Goal: Information Seeking & Learning: Check status

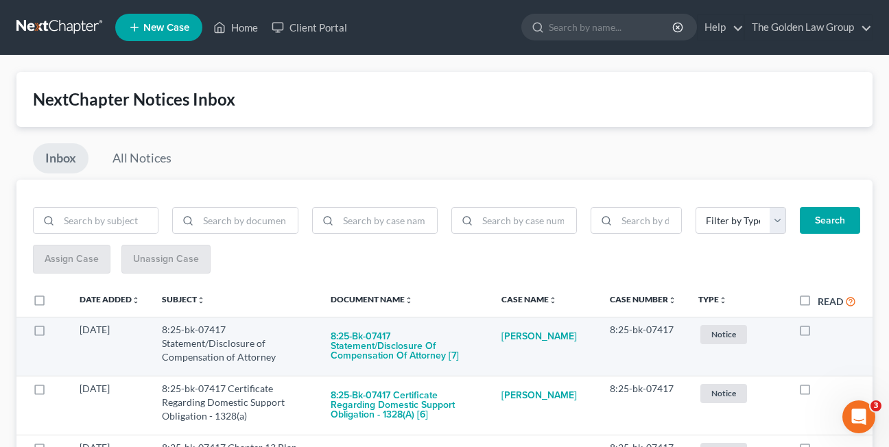
click at [818, 333] on label at bounding box center [818, 333] width 0 height 0
click at [823, 331] on input "checkbox" at bounding box center [827, 327] width 9 height 9
checkbox input "true"
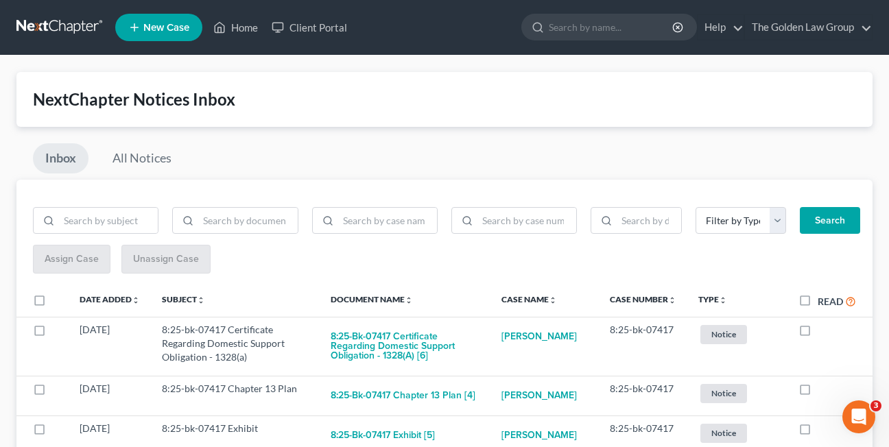
click at [818, 333] on label at bounding box center [818, 333] width 0 height 0
click at [823, 331] on input "checkbox" at bounding box center [827, 327] width 9 height 9
checkbox input "true"
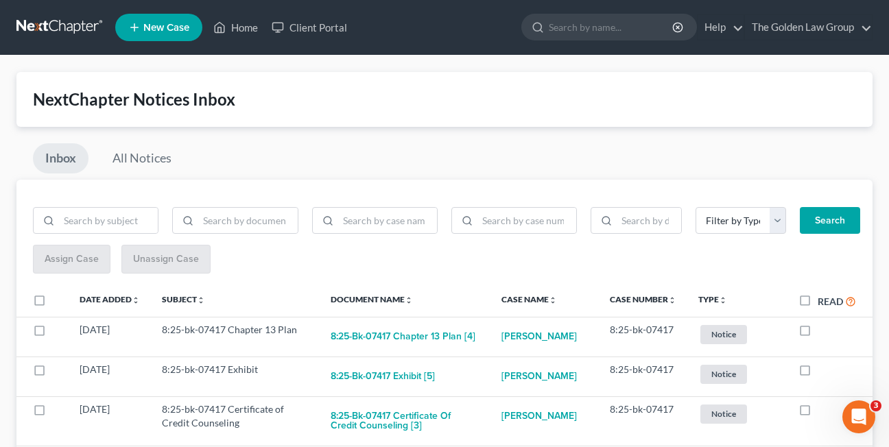
click at [818, 333] on label at bounding box center [818, 333] width 0 height 0
click at [823, 331] on input "checkbox" at bounding box center [827, 327] width 9 height 9
checkbox input "true"
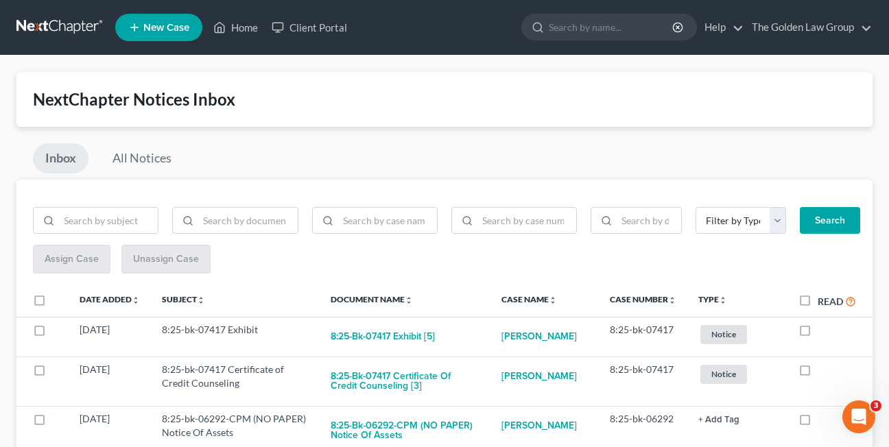
click at [818, 333] on label at bounding box center [818, 333] width 0 height 0
click at [823, 331] on input "checkbox" at bounding box center [827, 327] width 9 height 9
checkbox input "true"
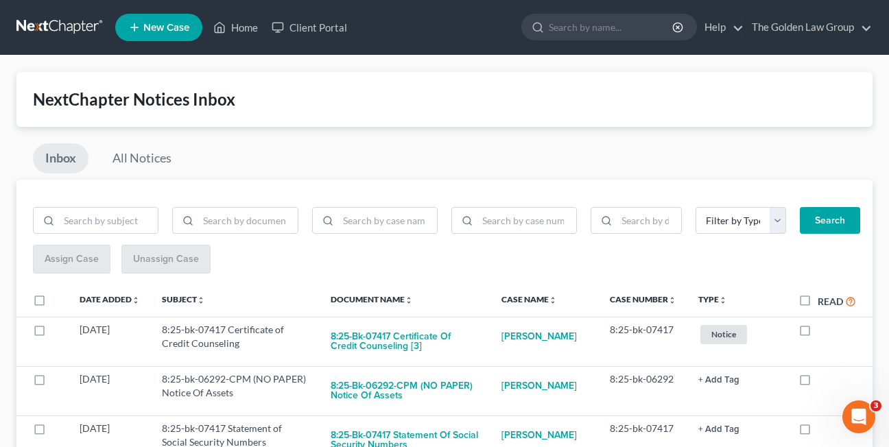
click at [818, 333] on label at bounding box center [818, 333] width 0 height 0
click at [823, 331] on input "checkbox" at bounding box center [827, 327] width 9 height 9
checkbox input "true"
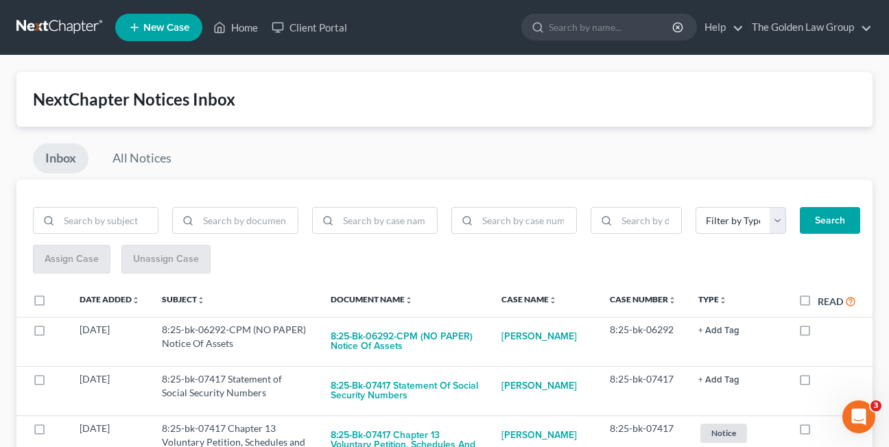
click at [818, 333] on label at bounding box center [818, 333] width 0 height 0
click at [823, 331] on input "checkbox" at bounding box center [827, 327] width 9 height 9
checkbox input "true"
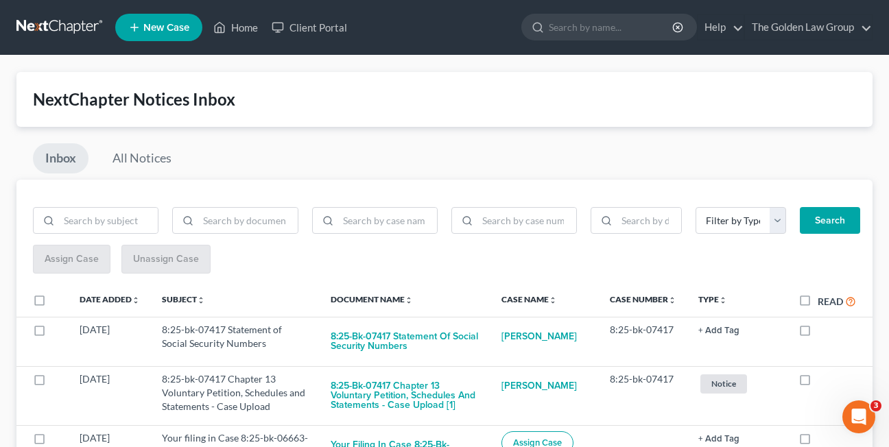
click at [818, 333] on label at bounding box center [818, 333] width 0 height 0
click at [823, 331] on input "checkbox" at bounding box center [827, 327] width 9 height 9
checkbox input "true"
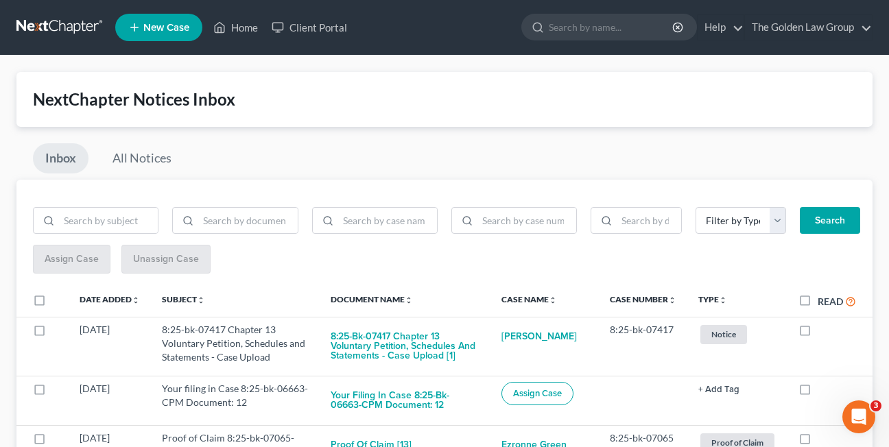
click at [818, 333] on label at bounding box center [818, 333] width 0 height 0
click at [823, 331] on input "checkbox" at bounding box center [827, 327] width 9 height 9
checkbox input "true"
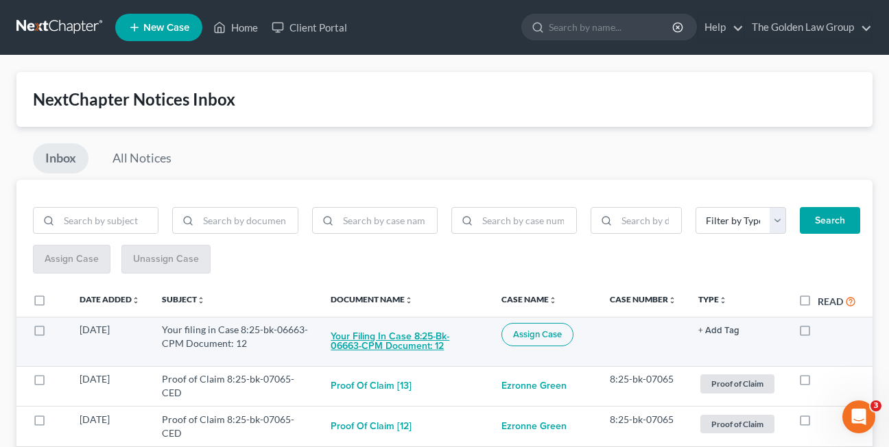
click at [368, 346] on button "Your filing in Case 8:25-bk-06663-CPM Document: 12" at bounding box center [405, 341] width 149 height 37
checkbox input "true"
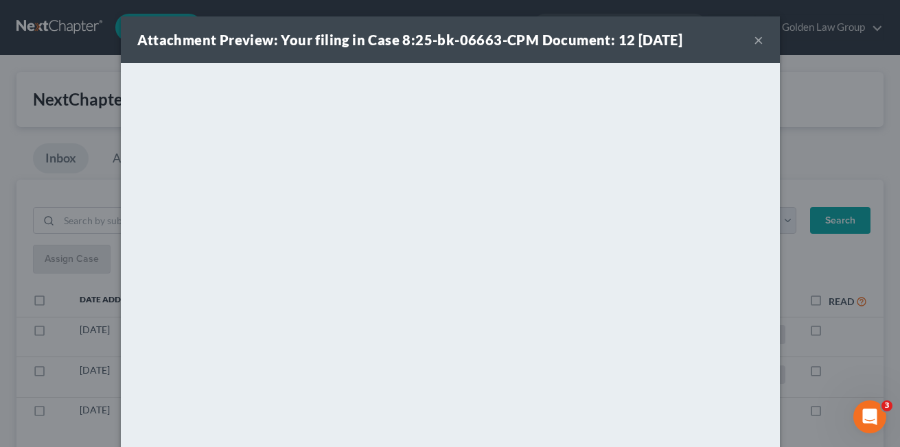
click at [753, 44] on button "×" at bounding box center [758, 40] width 10 height 16
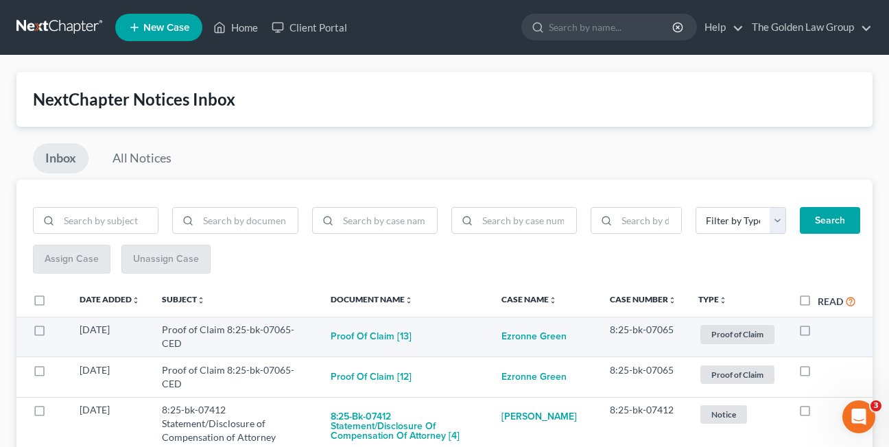
click at [818, 333] on label at bounding box center [818, 333] width 0 height 0
click at [823, 331] on input "checkbox" at bounding box center [827, 327] width 9 height 9
checkbox input "true"
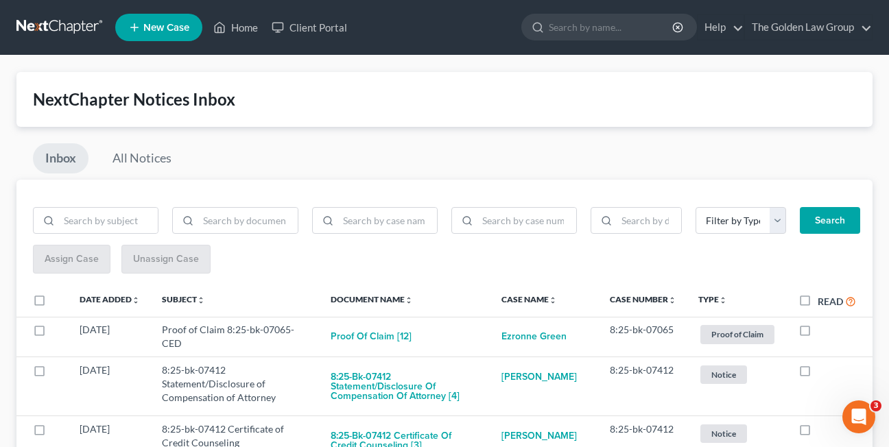
click at [818, 333] on label at bounding box center [818, 333] width 0 height 0
click at [823, 331] on input "checkbox" at bounding box center [827, 327] width 9 height 9
checkbox input "true"
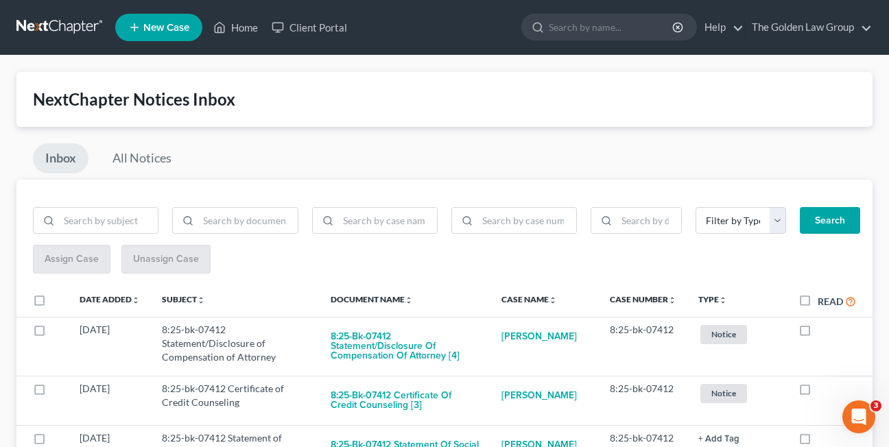
click at [818, 333] on label at bounding box center [818, 333] width 0 height 0
click at [823, 331] on input "checkbox" at bounding box center [827, 327] width 9 height 9
checkbox input "true"
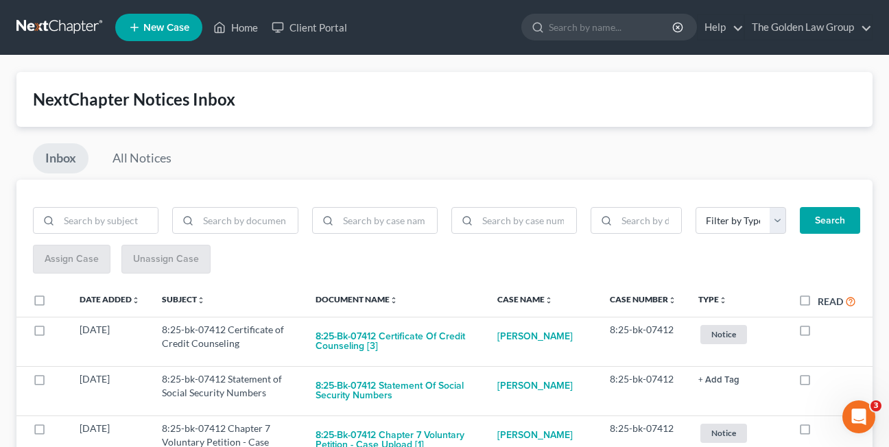
click at [818, 333] on label at bounding box center [818, 333] width 0 height 0
click at [823, 331] on input "checkbox" at bounding box center [827, 327] width 9 height 9
checkbox input "true"
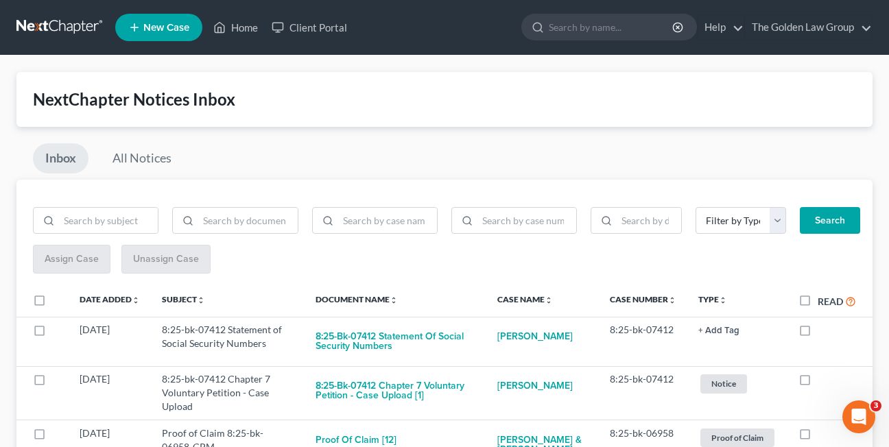
click at [818, 333] on label at bounding box center [818, 333] width 0 height 0
click at [823, 331] on input "checkbox" at bounding box center [827, 327] width 9 height 9
checkbox input "true"
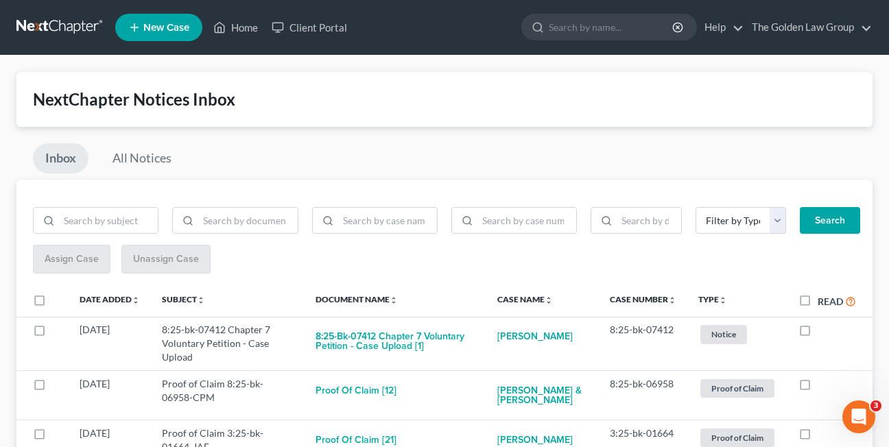
click at [818, 333] on label at bounding box center [818, 333] width 0 height 0
click at [823, 331] on input "checkbox" at bounding box center [827, 327] width 9 height 9
checkbox input "true"
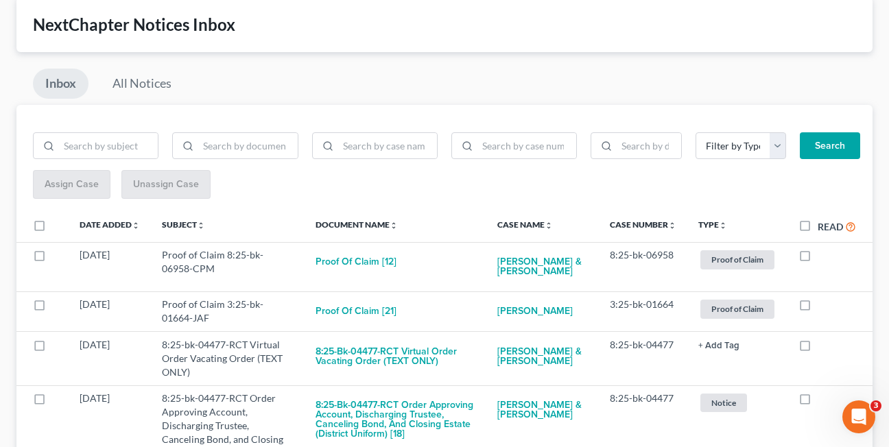
scroll to position [78, 0]
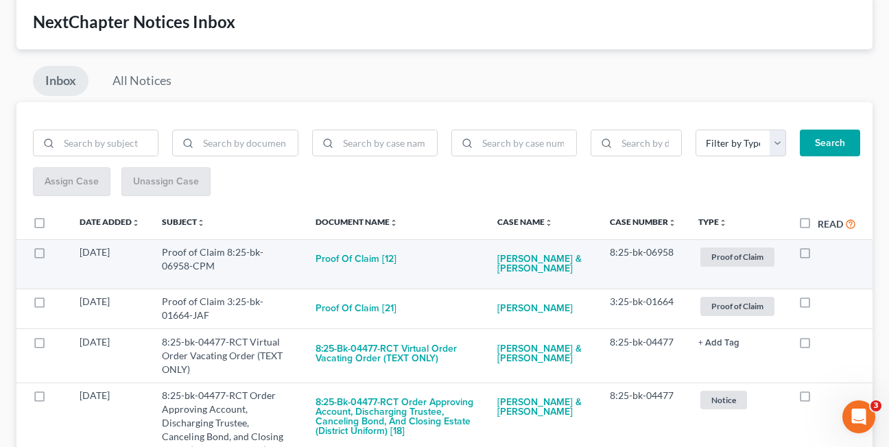
click at [818, 256] on label at bounding box center [818, 256] width 0 height 0
click at [823, 254] on input "checkbox" at bounding box center [827, 250] width 9 height 9
checkbox input "true"
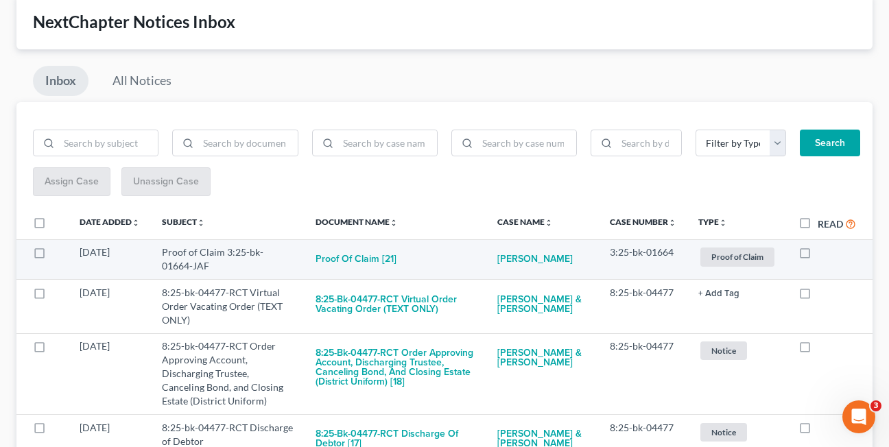
click at [818, 256] on label at bounding box center [818, 256] width 0 height 0
click at [823, 254] on input "checkbox" at bounding box center [827, 250] width 9 height 9
checkbox input "true"
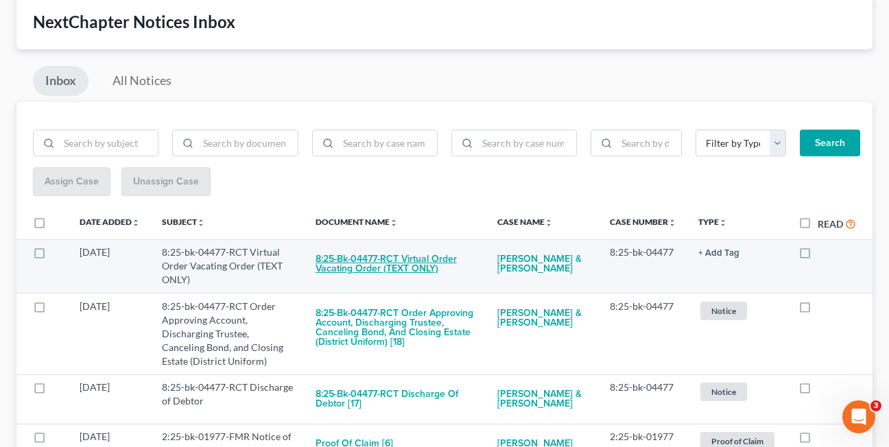
click at [384, 274] on button "8:25-bk-04477-RCT Virtual Order Vacating Order (TEXT ONLY)" at bounding box center [396, 264] width 160 height 37
checkbox input "true"
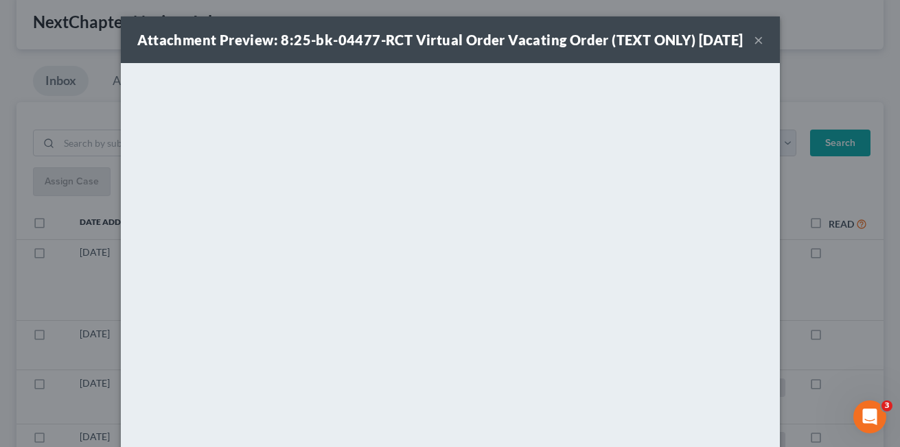
click at [753, 47] on button "×" at bounding box center [758, 40] width 10 height 16
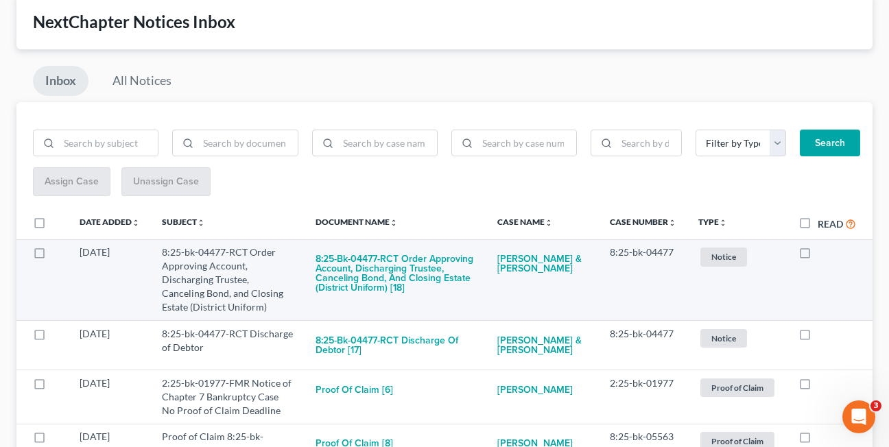
click at [818, 256] on label at bounding box center [818, 256] width 0 height 0
click at [823, 251] on input "checkbox" at bounding box center [827, 250] width 9 height 9
checkbox input "true"
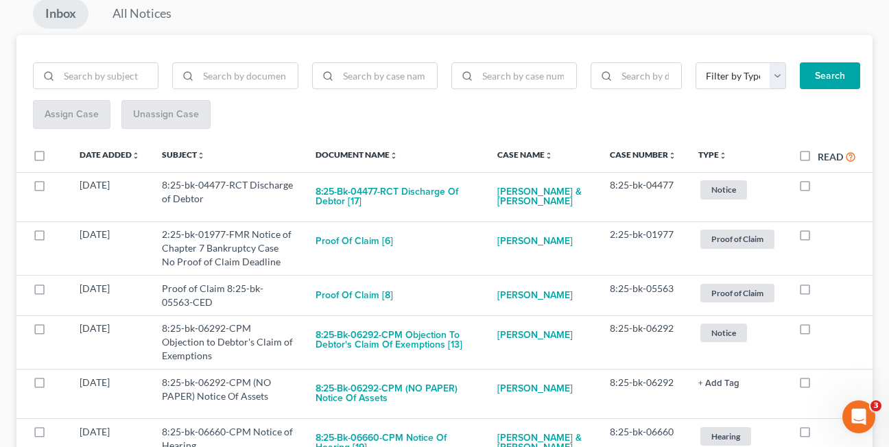
scroll to position [150, 0]
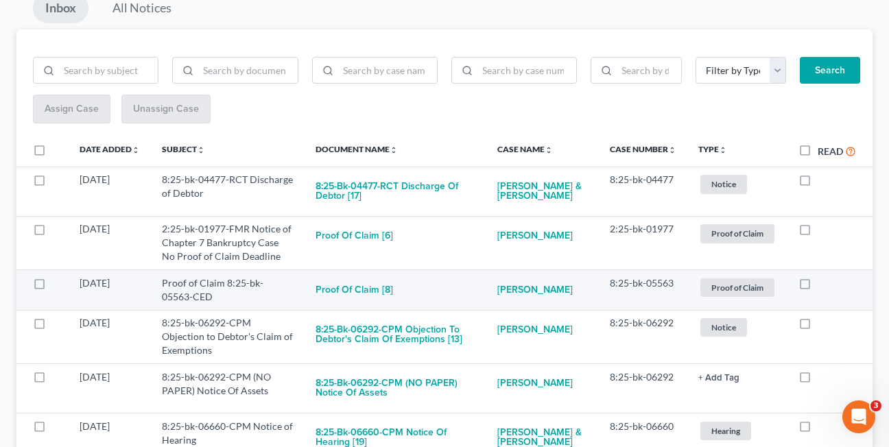
click at [818, 287] on label at bounding box center [818, 287] width 0 height 0
click at [823, 285] on input "checkbox" at bounding box center [827, 281] width 9 height 9
checkbox input "true"
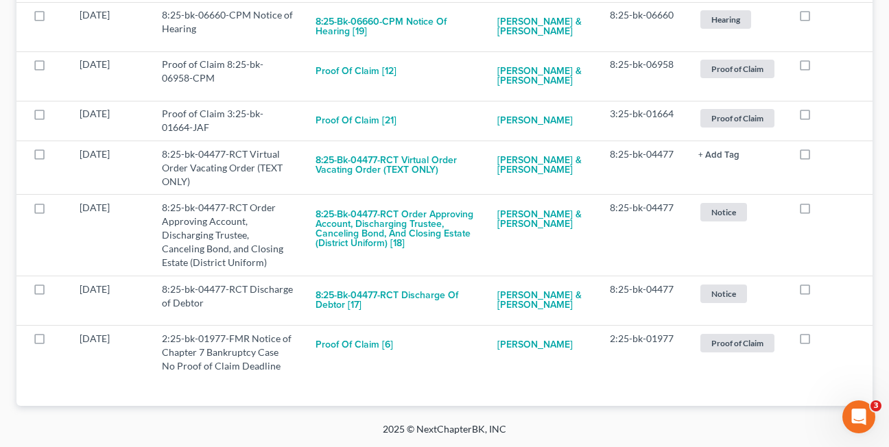
scroll to position [546, 0]
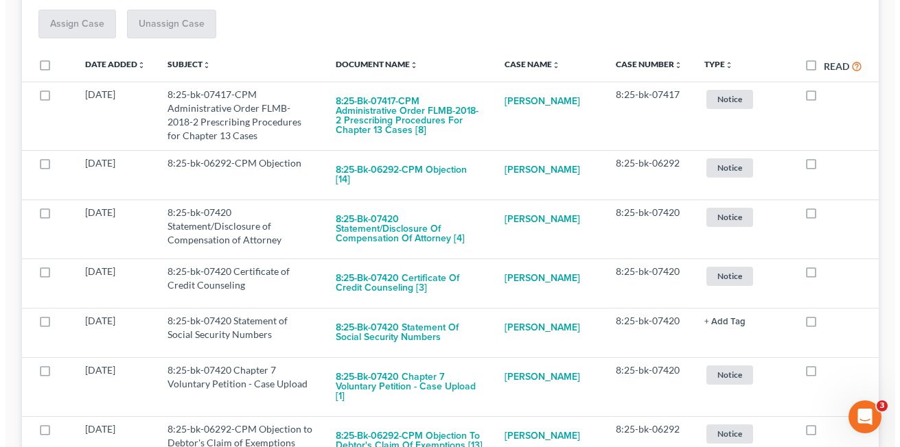
scroll to position [244, 0]
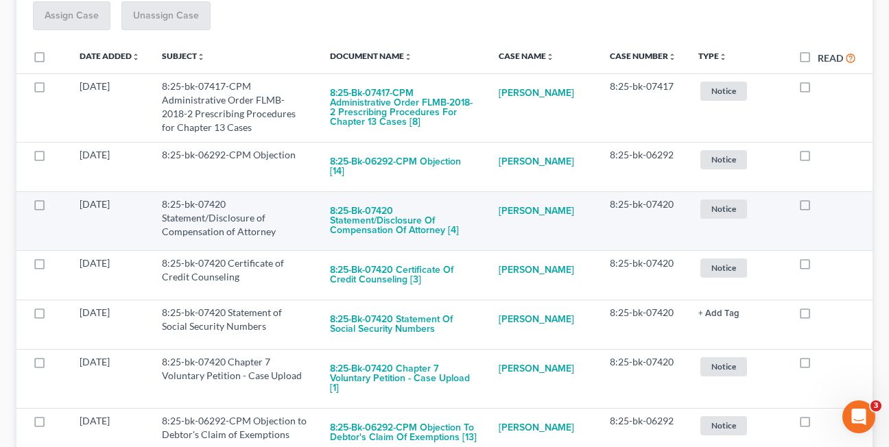
click at [818, 208] on label at bounding box center [818, 208] width 0 height 0
click at [823, 198] on input "checkbox" at bounding box center [827, 202] width 9 height 9
checkbox input "true"
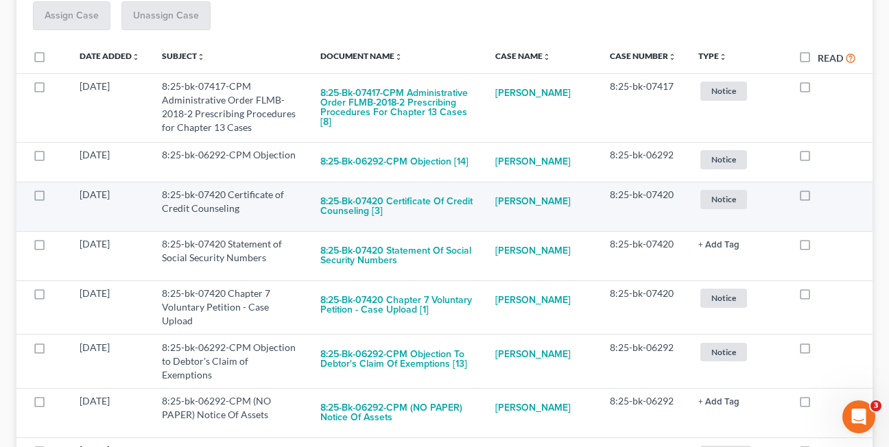
click at [818, 198] on label at bounding box center [818, 198] width 0 height 0
click at [823, 197] on input "checkbox" at bounding box center [827, 192] width 9 height 9
checkbox input "true"
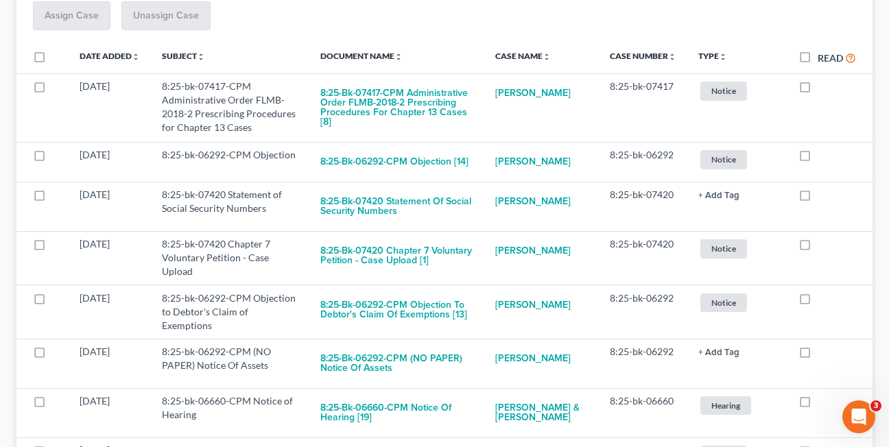
click at [818, 198] on label at bounding box center [818, 198] width 0 height 0
click at [823, 197] on input "checkbox" at bounding box center [827, 192] width 9 height 9
checkbox input "true"
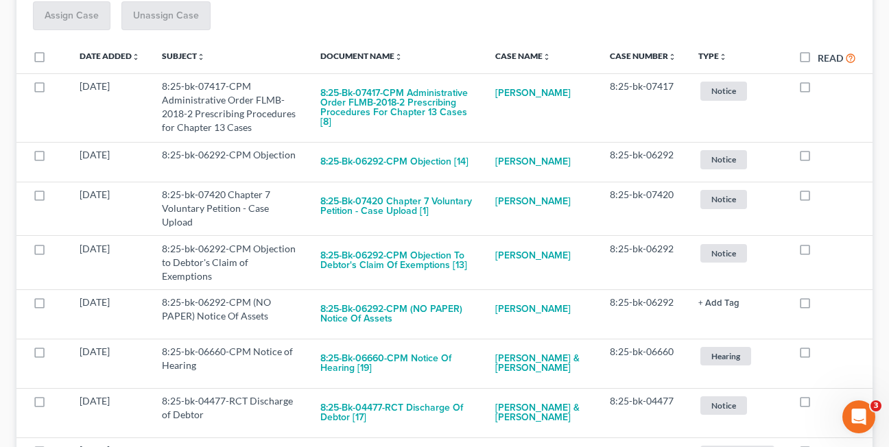
click at [818, 198] on label at bounding box center [818, 198] width 0 height 0
click at [823, 197] on input "checkbox" at bounding box center [827, 192] width 9 height 9
checkbox input "true"
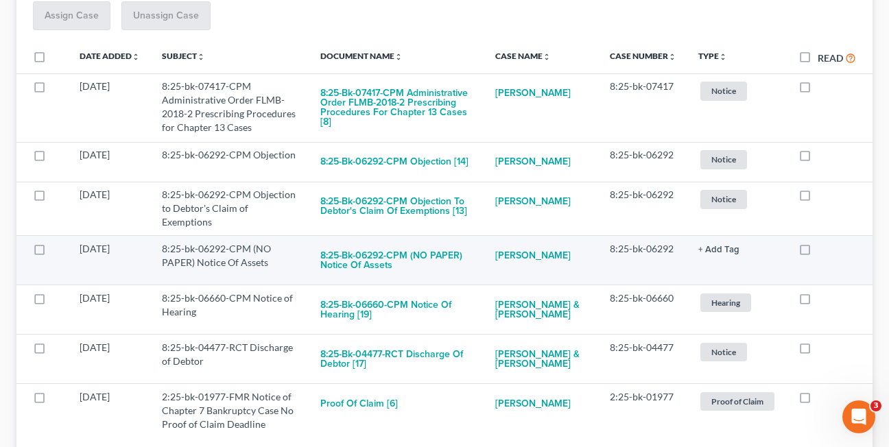
click at [818, 253] on label at bounding box center [818, 253] width 0 height 0
click at [823, 246] on input "checkbox" at bounding box center [827, 246] width 9 height 9
checkbox input "true"
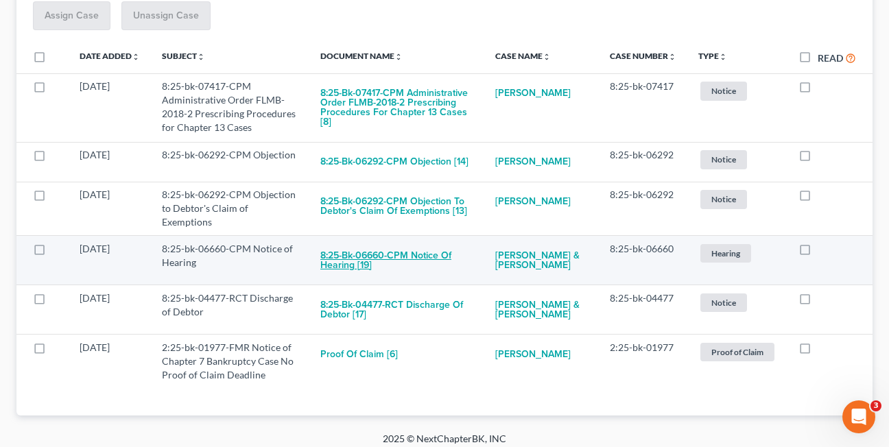
click at [338, 255] on button "8:25-bk-06660-CPM Notice of Hearing [19]" at bounding box center [396, 260] width 153 height 37
checkbox input "true"
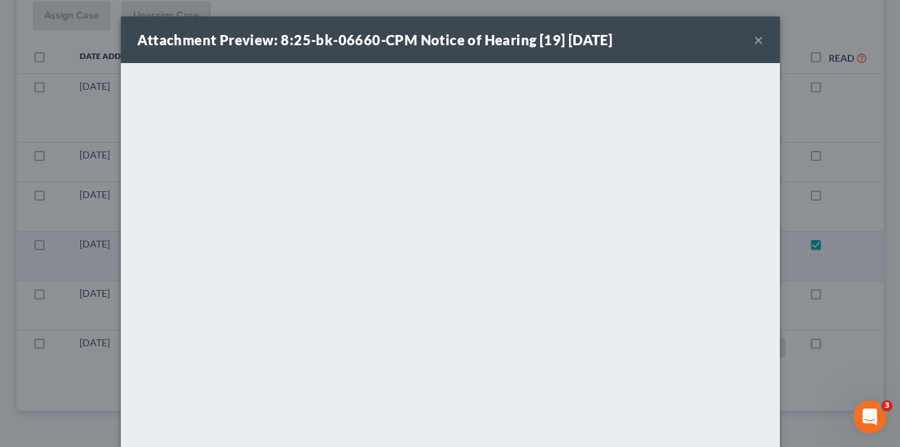
scroll to position [208, 0]
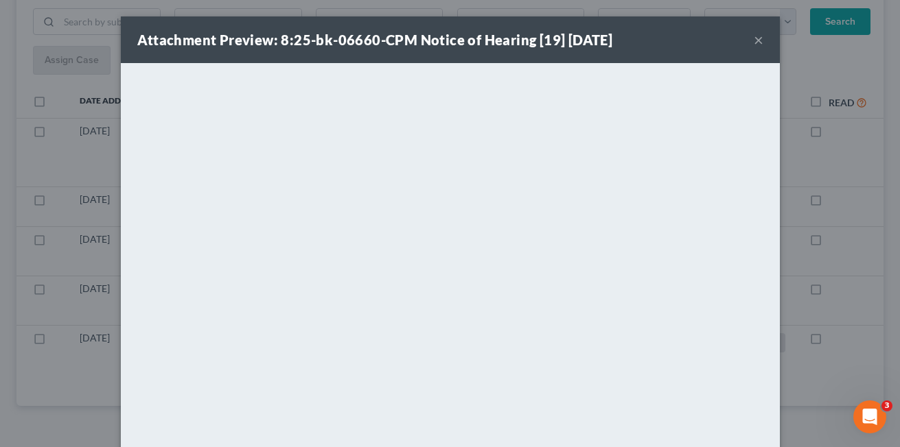
click at [753, 41] on button "×" at bounding box center [758, 40] width 10 height 16
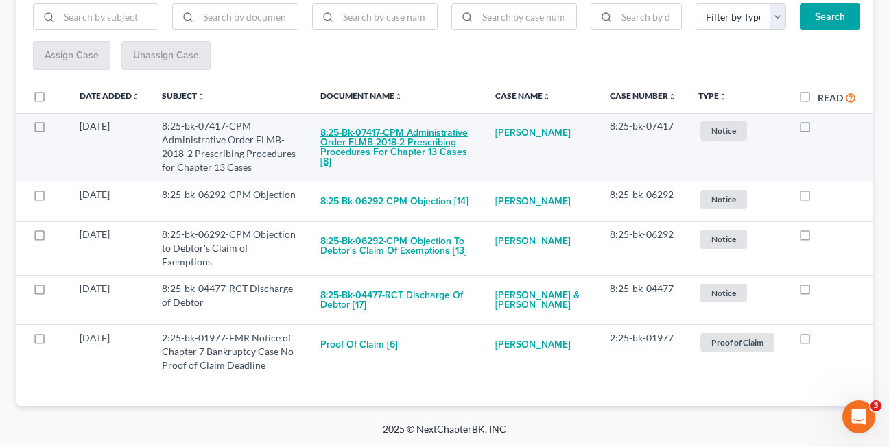
click at [382, 138] on button "8:25-bk-07417-CPM Administrative Order FLMB-2018-2 Prescribing Procedures for C…" at bounding box center [396, 147] width 153 height 56
checkbox input "true"
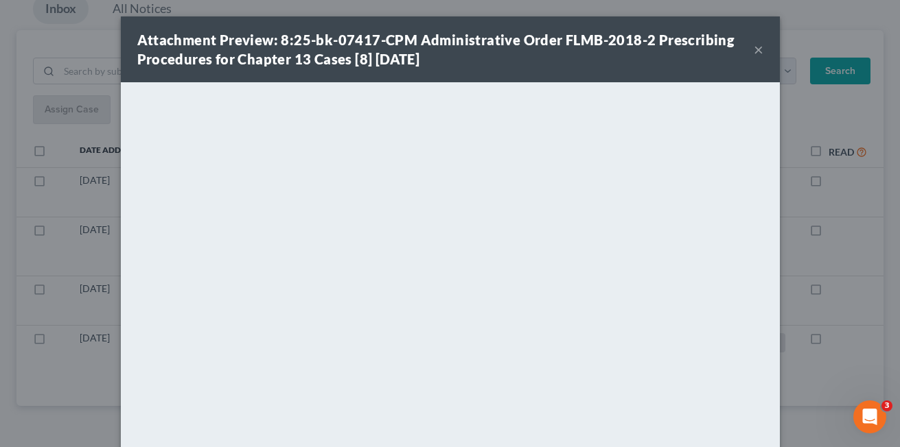
scroll to position [140, 0]
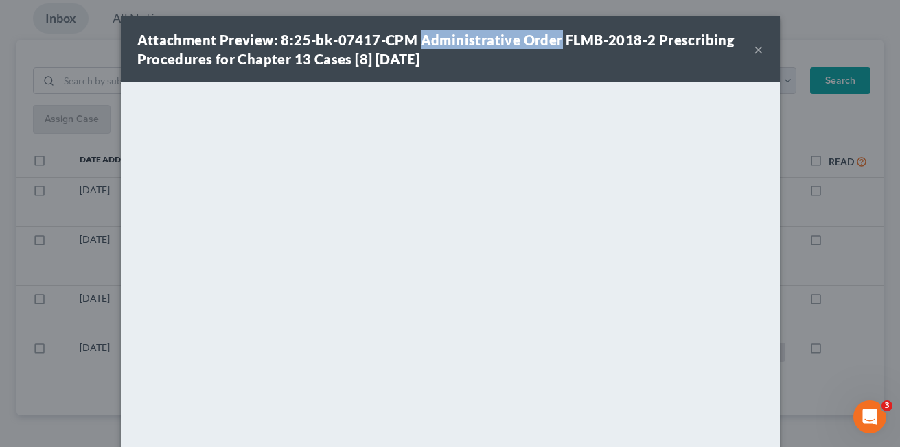
drag, startPoint x: 412, startPoint y: 40, endPoint x: 550, endPoint y: 43, distance: 138.0
click at [550, 43] on strong "Attachment Preview: 8:25-bk-07417-CPM Administrative Order FLMB-2018-2 Prescrib…" at bounding box center [435, 50] width 597 height 36
copy strong "Administrative Order"
click at [528, 64] on div "Attachment Preview: 8:25-bk-07417-CPM Administrative Order FLMB-2018-2 Prescrib…" at bounding box center [445, 49] width 616 height 38
click at [754, 50] on button "×" at bounding box center [758, 49] width 10 height 16
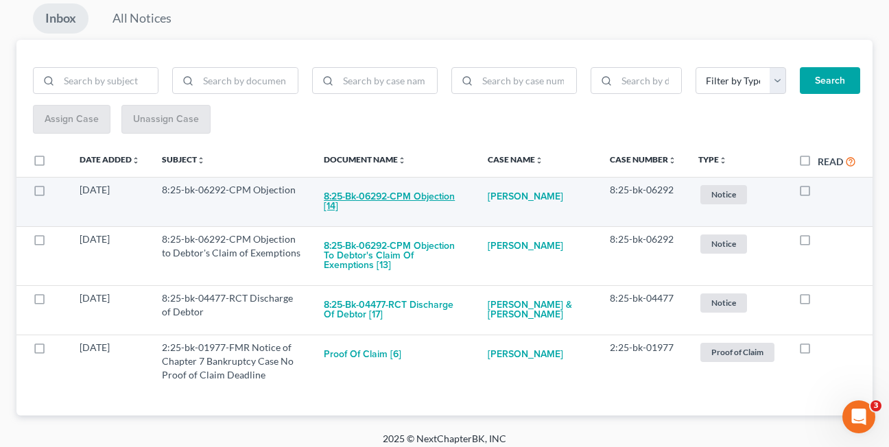
click at [382, 200] on button "8:25-bk-06292-CPM Objection [14]" at bounding box center [395, 201] width 142 height 37
checkbox input "true"
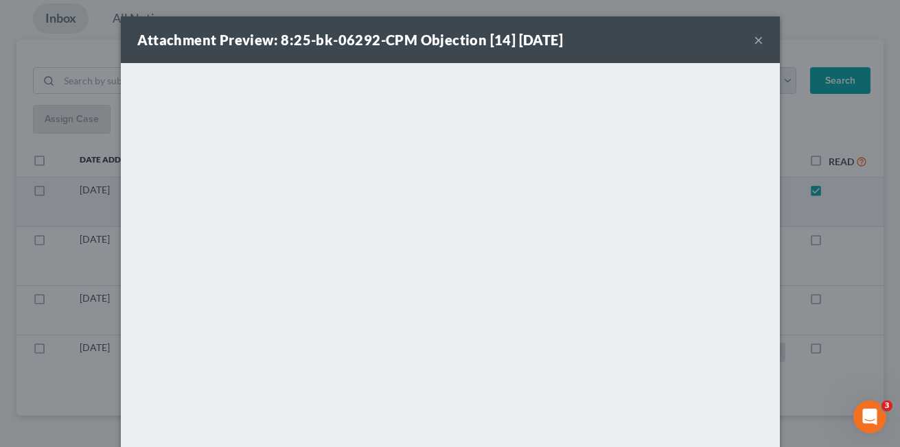
scroll to position [91, 0]
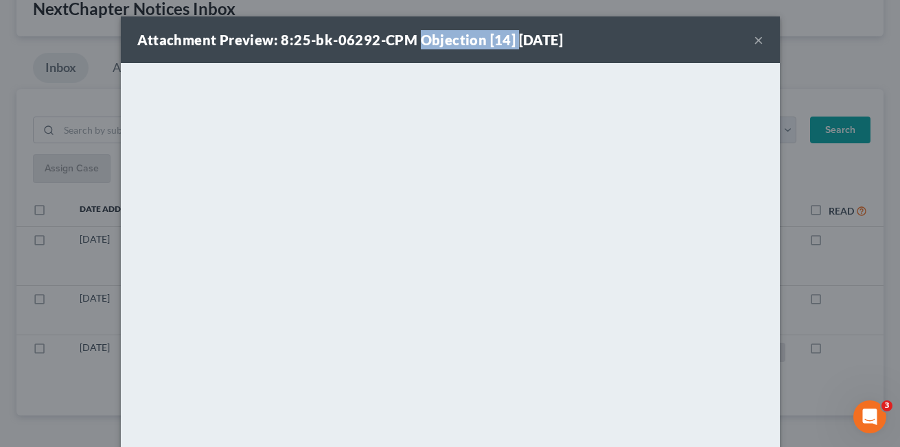
drag, startPoint x: 423, startPoint y: 44, endPoint x: 507, endPoint y: 38, distance: 83.9
click at [507, 38] on strong "Attachment Preview: 8:25-bk-06292-CPM Objection [14] 10/08/2025" at bounding box center [350, 40] width 426 height 16
copy strong "Objection [14]"
click at [756, 40] on button "×" at bounding box center [758, 40] width 10 height 16
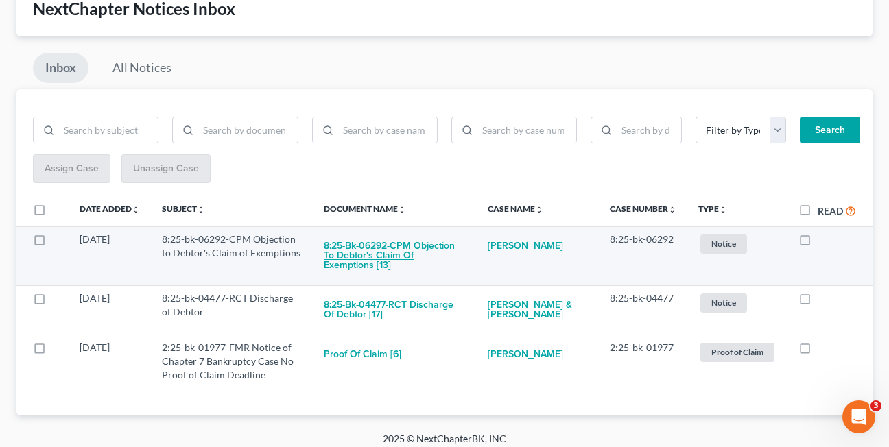
click at [351, 257] on button "8:25-bk-06292-CPM Objection to Debtor's Claim of Exemptions [13]" at bounding box center [395, 256] width 142 height 47
checkbox input "true"
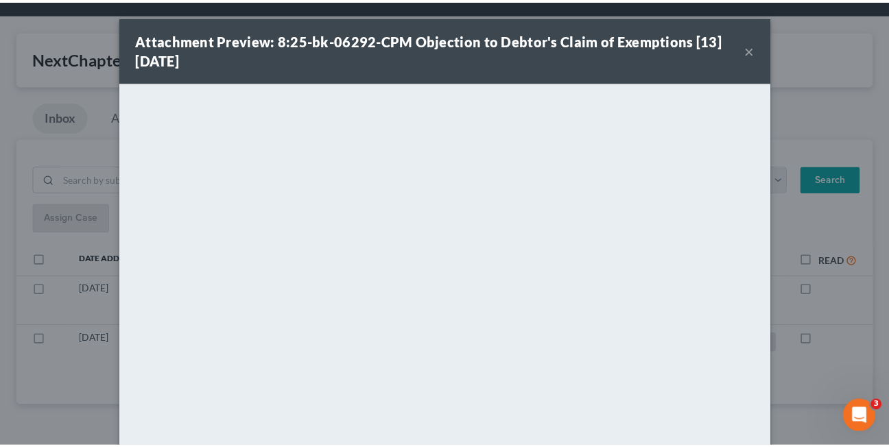
scroll to position [41, 0]
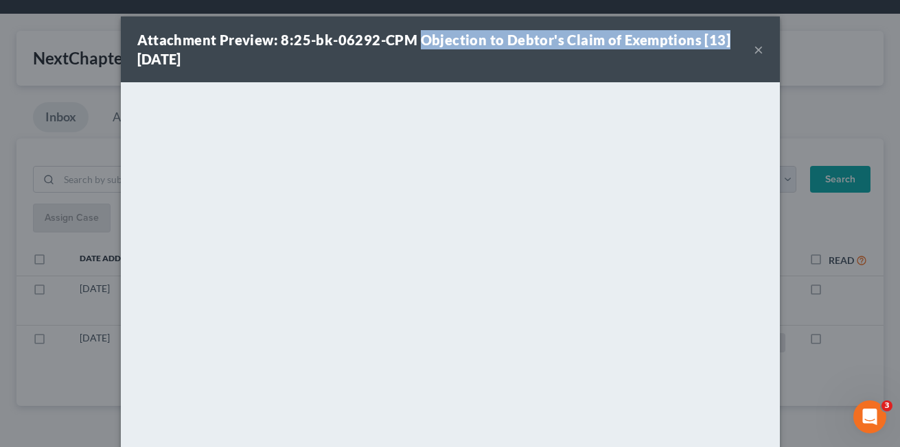
drag, startPoint x: 415, startPoint y: 36, endPoint x: 720, endPoint y: 40, distance: 304.7
click at [720, 40] on div "Attachment Preview: 8:25-bk-06292-CPM Objection to Debtor's Claim of Exemptions…" at bounding box center [445, 49] width 616 height 38
copy strong "Objection to Debtor's Claim of Exemptions [13]"
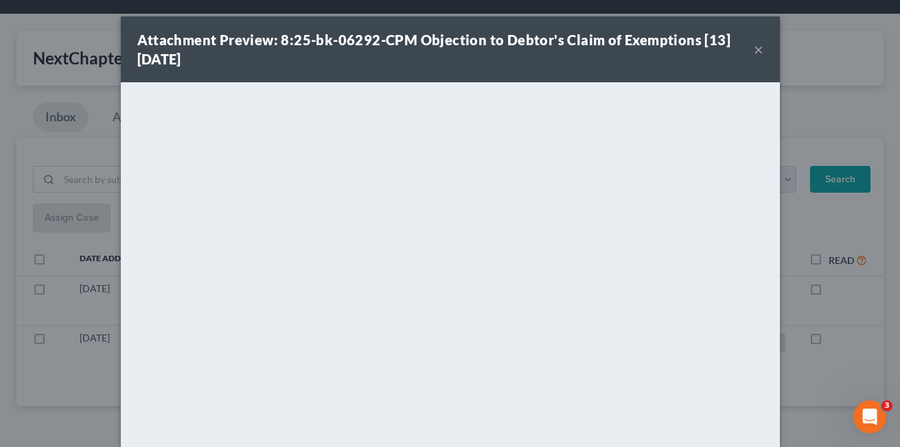
drag, startPoint x: 475, startPoint y: 63, endPoint x: 666, endPoint y: 55, distance: 190.9
click at [475, 63] on div "Attachment Preview: 8:25-bk-06292-CPM Objection to Debtor's Claim of Exemptions…" at bounding box center [445, 49] width 616 height 38
click at [753, 47] on button "×" at bounding box center [758, 49] width 10 height 16
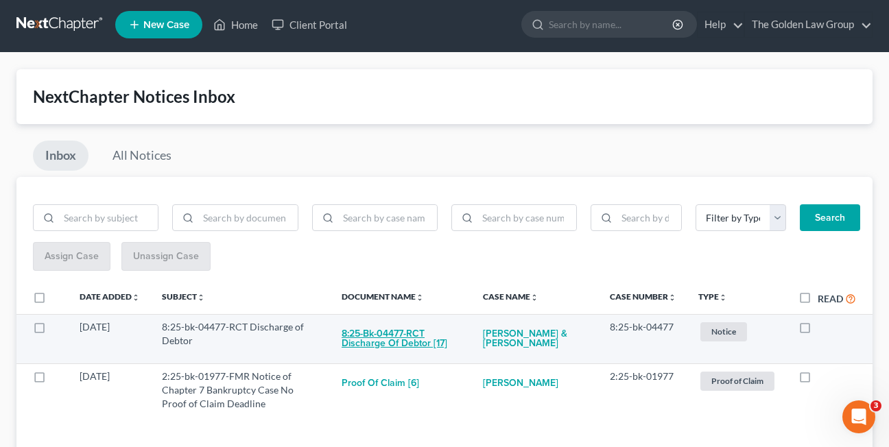
click at [385, 333] on button "8:25-bk-04477-RCT Discharge of Debtor [17]" at bounding box center [401, 338] width 119 height 37
checkbox input "true"
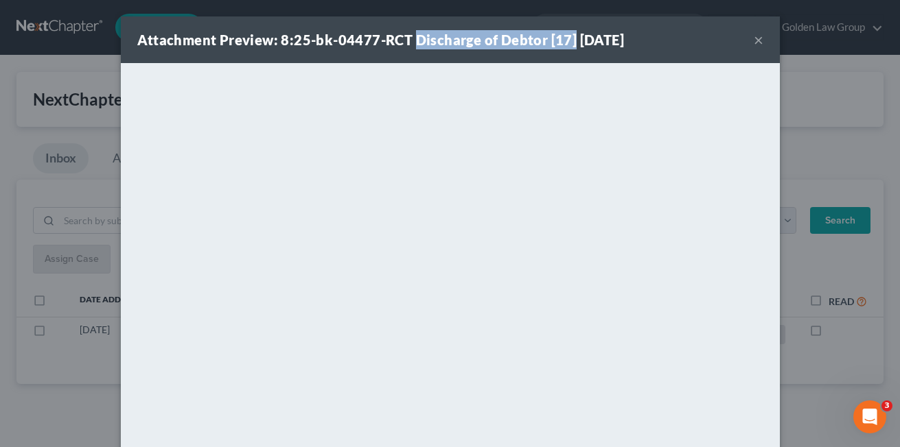
drag, startPoint x: 408, startPoint y: 41, endPoint x: 565, endPoint y: 43, distance: 157.1
click at [565, 43] on strong "Attachment Preview: 8:25-bk-04477-RCT Discharge of Debtor [17] 10/08/2025" at bounding box center [380, 40] width 487 height 16
copy strong "Discharge of Debtor [17]"
click at [753, 40] on button "×" at bounding box center [758, 40] width 10 height 16
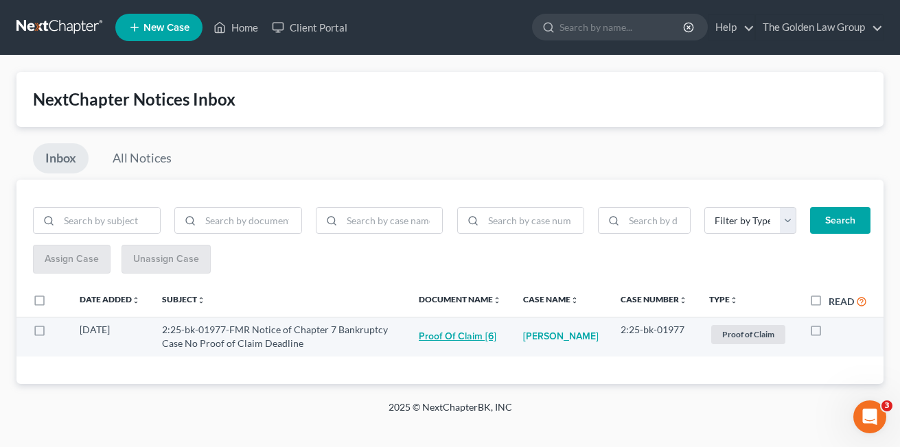
click at [458, 340] on button "Proof of Claim [6]" at bounding box center [458, 336] width 78 height 27
checkbox input "true"
